Goal: Transaction & Acquisition: Purchase product/service

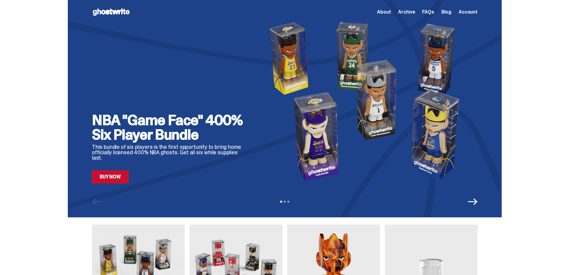
click at [112, 179] on link "Buy Now" at bounding box center [110, 176] width 37 height 13
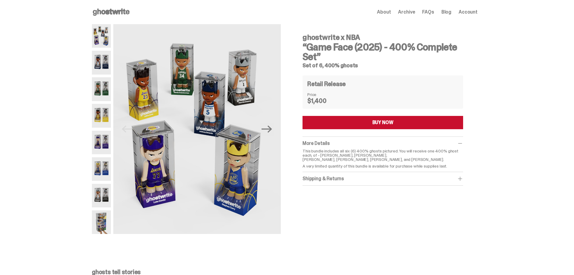
click at [104, 38] on img at bounding box center [101, 36] width 19 height 24
click at [99, 65] on img at bounding box center [101, 63] width 19 height 24
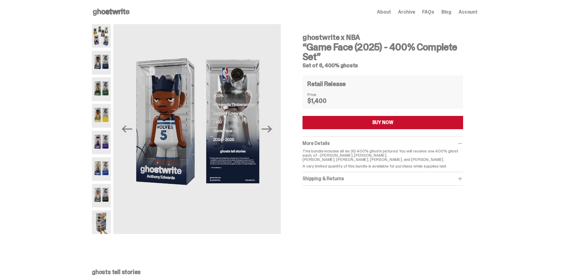
click at [109, 85] on img at bounding box center [101, 89] width 19 height 24
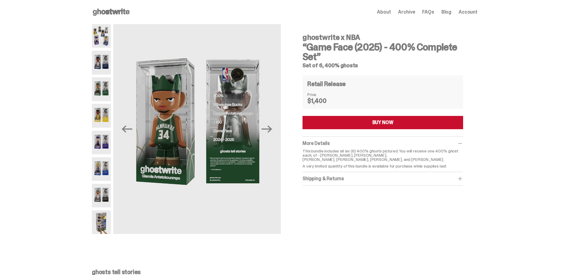
click at [108, 111] on img at bounding box center [101, 116] width 19 height 24
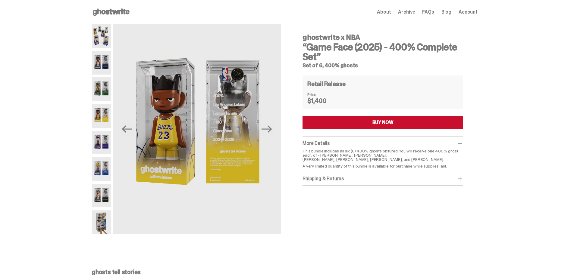
click at [105, 147] on img at bounding box center [101, 143] width 19 height 24
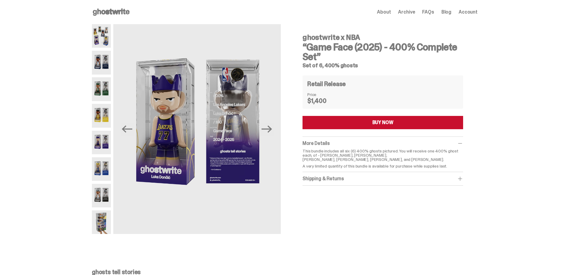
click at [101, 169] on img at bounding box center [101, 169] width 19 height 24
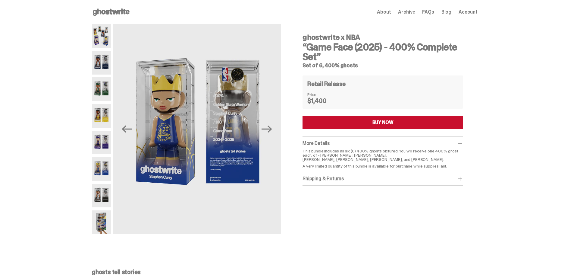
click at [107, 194] on img at bounding box center [101, 196] width 19 height 24
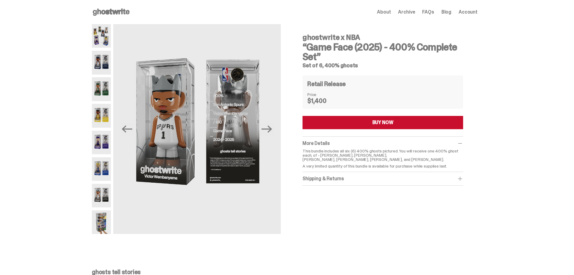
click at [102, 221] on img at bounding box center [101, 222] width 19 height 24
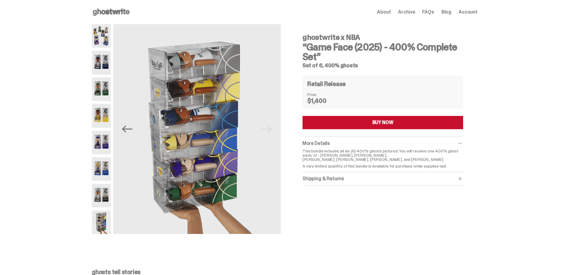
click at [368, 123] on button "BUY NOW" at bounding box center [383, 122] width 161 height 13
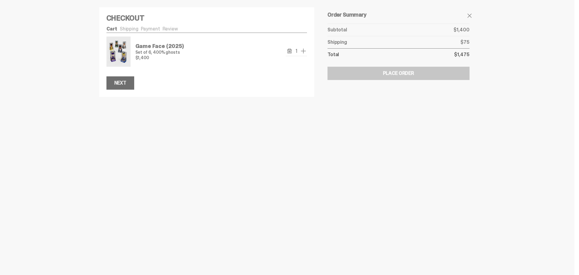
click at [122, 81] on div "Next" at bounding box center [120, 83] width 12 height 5
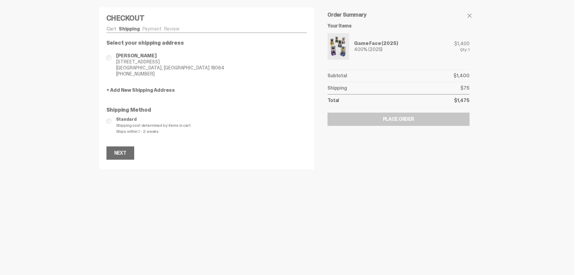
click at [113, 151] on button "Next" at bounding box center [120, 152] width 28 height 13
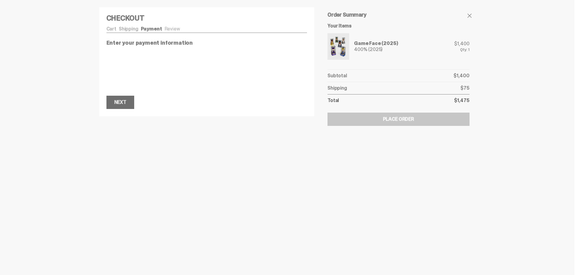
click at [122, 103] on div "Next" at bounding box center [120, 102] width 12 height 5
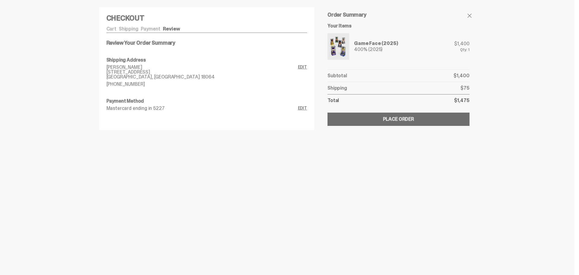
click at [402, 122] on div "Place Order" at bounding box center [398, 119] width 31 height 5
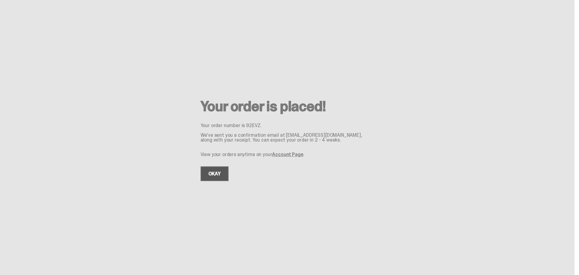
click at [218, 180] on link "OKAY" at bounding box center [214, 173] width 28 height 15
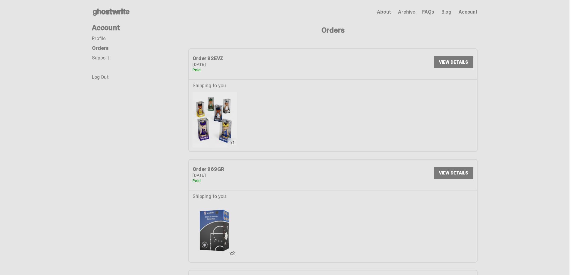
click at [460, 59] on link "VIEW DETAILS" at bounding box center [453, 62] width 39 height 12
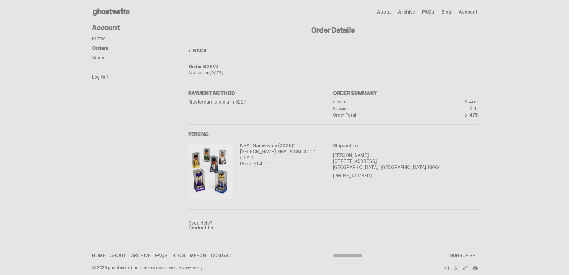
click at [121, 14] on icon at bounding box center [111, 12] width 39 height 10
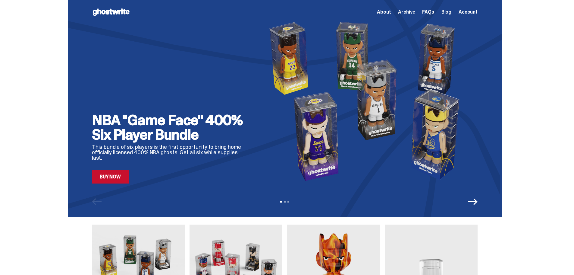
click at [118, 179] on link "Buy Now" at bounding box center [110, 176] width 37 height 13
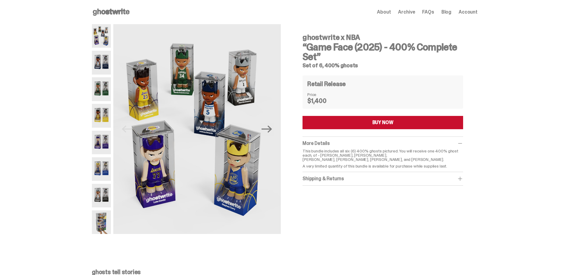
click at [371, 122] on button "BUY NOW" at bounding box center [383, 122] width 161 height 13
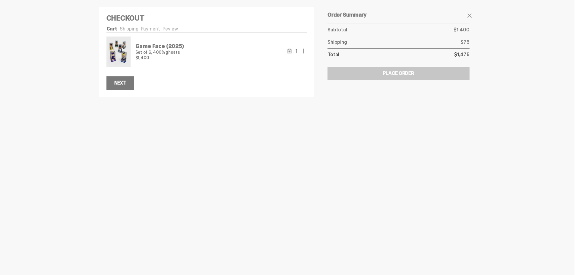
click at [291, 50] on use "remove" at bounding box center [289, 51] width 5 height 5
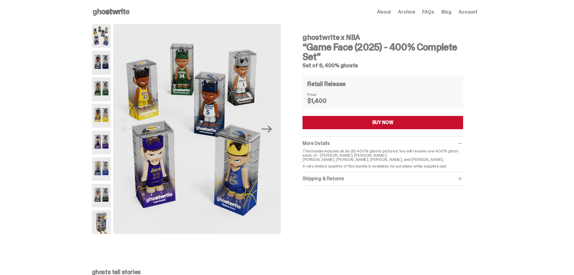
click at [391, 10] on span "About" at bounding box center [384, 12] width 14 height 5
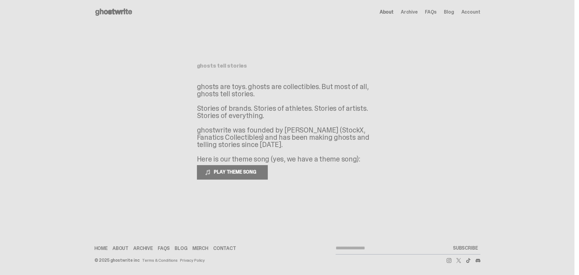
click at [110, 11] on use at bounding box center [113, 11] width 37 height 7
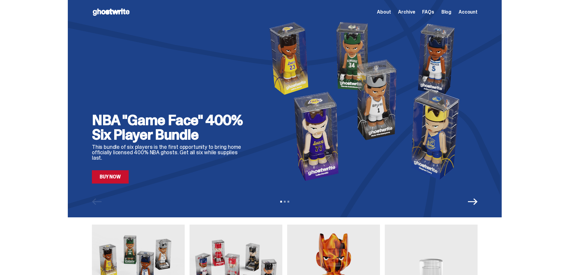
click at [477, 205] on icon "Next" at bounding box center [473, 202] width 10 height 10
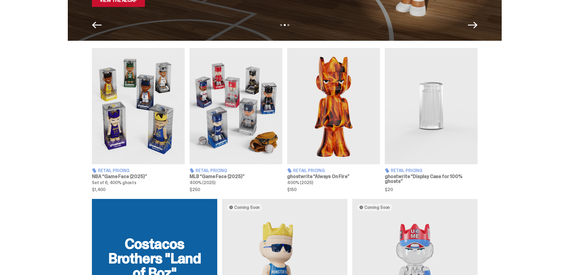
scroll to position [181, 0]
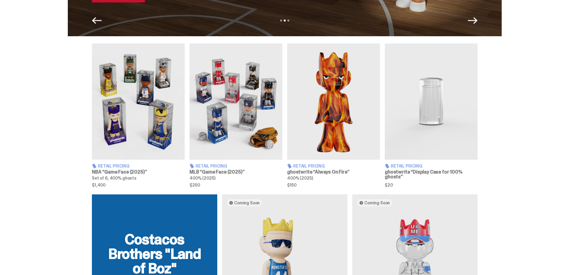
click at [321, 171] on h3 "ghostwrite “Always On Fire”" at bounding box center [333, 171] width 93 height 5
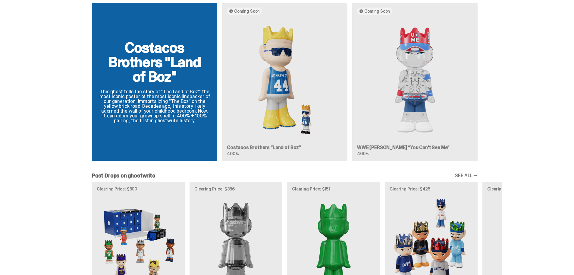
scroll to position [362, 0]
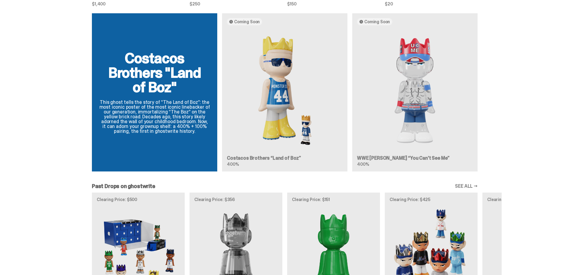
click at [387, 158] on div "Costacos Brothers "Land of Boz" This ghost tells the story of “The Land of Boz”…" at bounding box center [285, 94] width 434 height 163
click at [413, 86] on div "Costacos Brothers "Land of Boz" This ghost tells the story of “The Land of Boz”…" at bounding box center [285, 94] width 434 height 163
click at [284, 70] on div "Costacos Brothers "Land of Boz" This ghost tells the story of “The Land of Boz”…" at bounding box center [285, 94] width 434 height 163
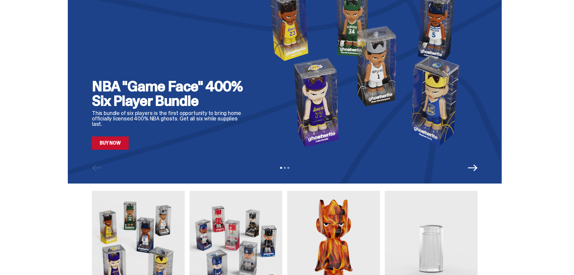
scroll to position [0, 0]
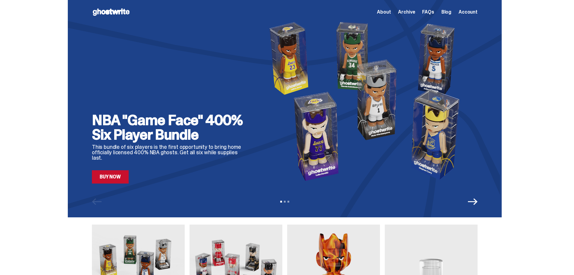
click at [111, 185] on div "NBA "Game Face" 400% Six Player Bundle This bundle of six players is the first …" at bounding box center [285, 108] width 434 height 217
click at [410, 11] on span "Archive" at bounding box center [406, 12] width 17 height 5
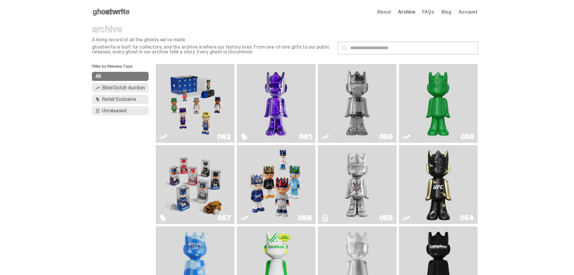
scroll to position [30, 0]
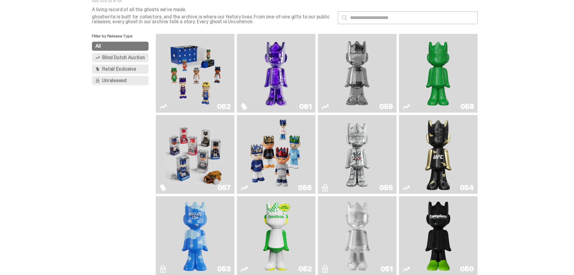
click at [179, 176] on img "Game Face (2025)" at bounding box center [195, 154] width 59 height 74
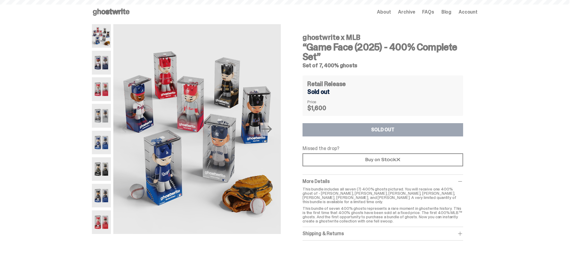
scroll to position [30, 0]
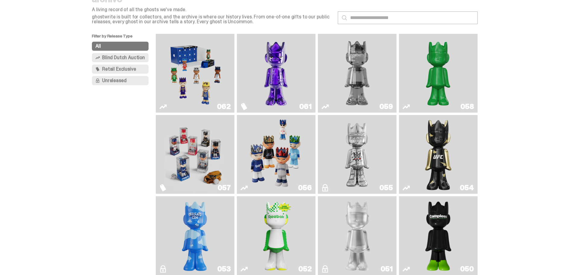
click at [191, 74] on img "Game Face (2025)" at bounding box center [195, 73] width 59 height 74
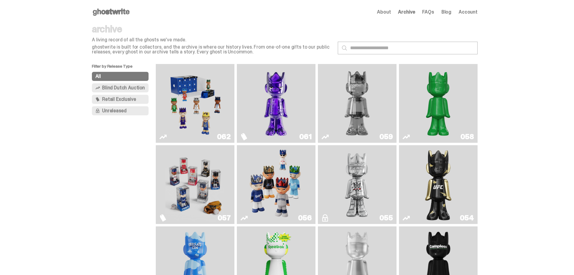
click at [407, 14] on span "Archive" at bounding box center [406, 12] width 17 height 5
click at [121, 12] on use at bounding box center [111, 11] width 37 height 7
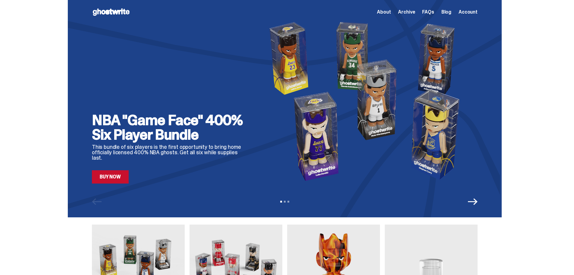
click at [154, 142] on h2 "NBA "Game Face" 400% Six Player Bundle" at bounding box center [170, 127] width 157 height 29
click at [190, 142] on h2 "NBA "Game Face" 400% Six Player Bundle" at bounding box center [170, 127] width 157 height 29
click at [406, 13] on span "Archive" at bounding box center [406, 12] width 17 height 5
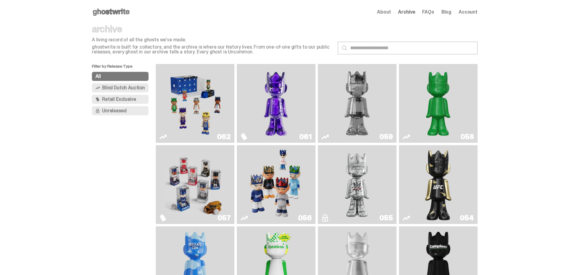
click at [199, 102] on img "Game Face (2025)" at bounding box center [195, 103] width 59 height 74
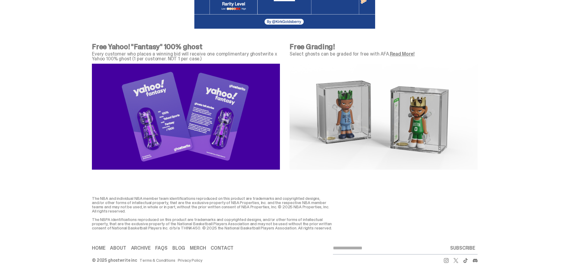
scroll to position [2144, 0]
click at [184, 250] on link "Blog" at bounding box center [178, 247] width 13 height 5
